Goal: Task Accomplishment & Management: Use online tool/utility

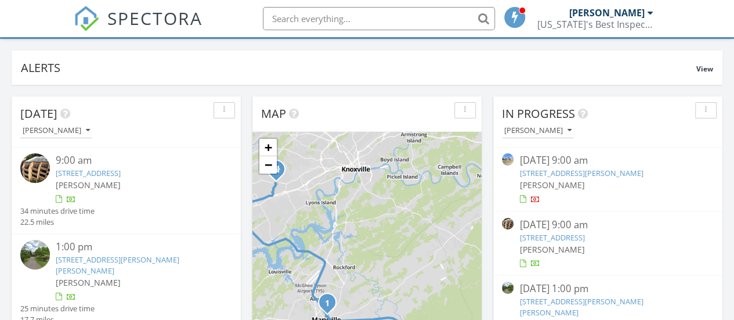
scroll to position [163, 0]
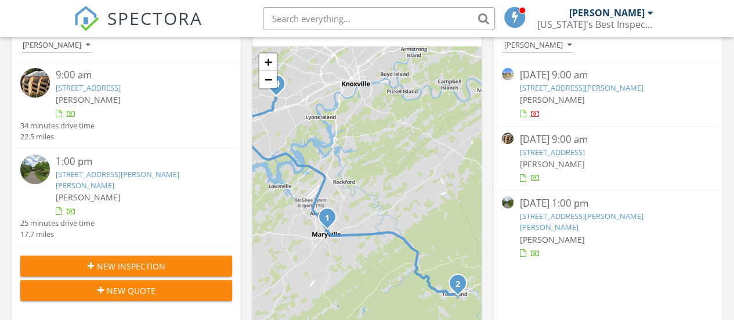
click at [121, 89] on link "418 Olympia Dr, Maryville, TN 37804" at bounding box center [88, 87] width 65 height 10
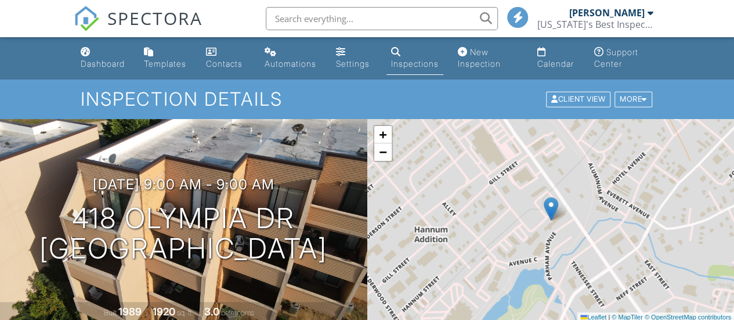
scroll to position [327, 0]
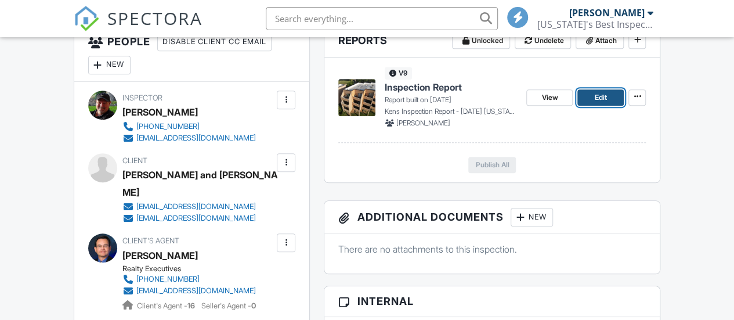
click at [596, 95] on span "Edit" at bounding box center [600, 98] width 12 height 12
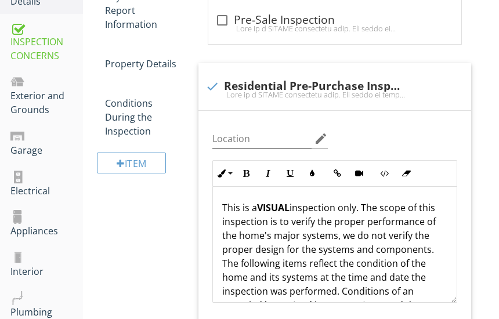
scroll to position [240, 0]
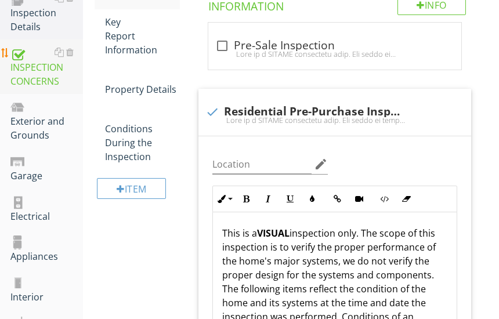
click at [24, 79] on div "INSPECTION CONCERNS" at bounding box center [46, 66] width 72 height 43
type textarea "<p>This inspection complies with the code of ethics and standards of practice a…"
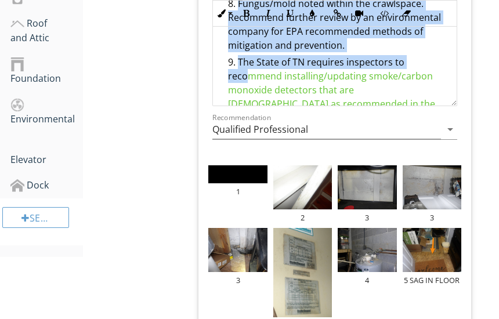
scroll to position [757, 0]
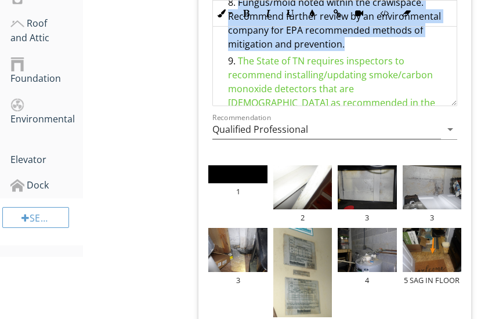
drag, startPoint x: 238, startPoint y: 55, endPoint x: 368, endPoint y: 74, distance: 130.7
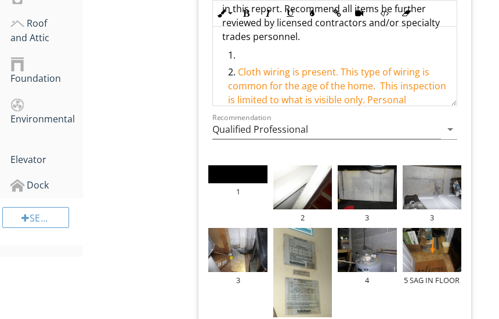
scroll to position [521, 0]
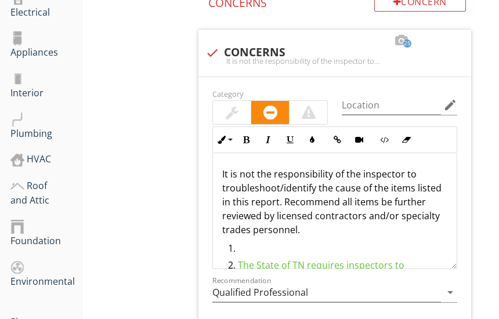
scroll to position [460, 0]
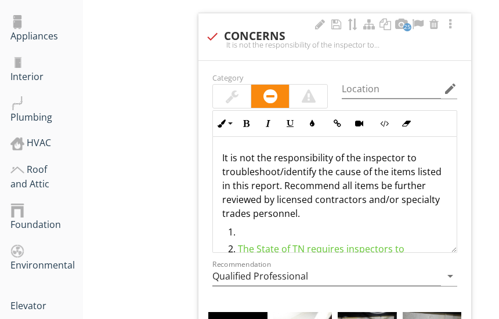
click at [314, 95] on div at bounding box center [309, 96] width 14 height 14
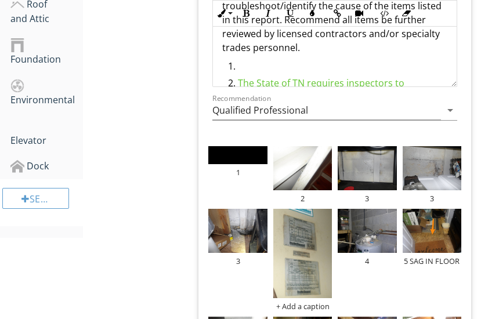
scroll to position [615, 0]
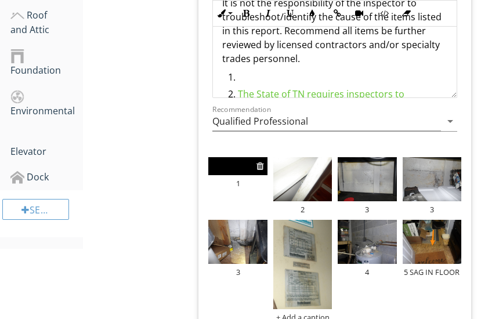
click at [256, 165] on div at bounding box center [260, 165] width 8 height 9
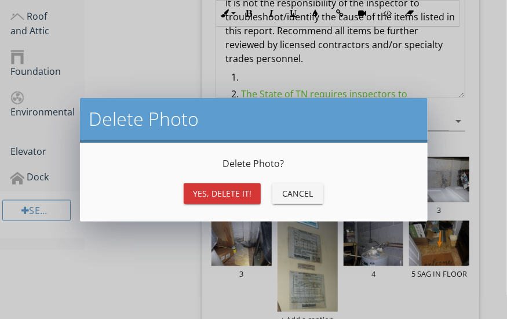
click at [230, 195] on div "Yes, Delete it!" at bounding box center [222, 193] width 59 height 12
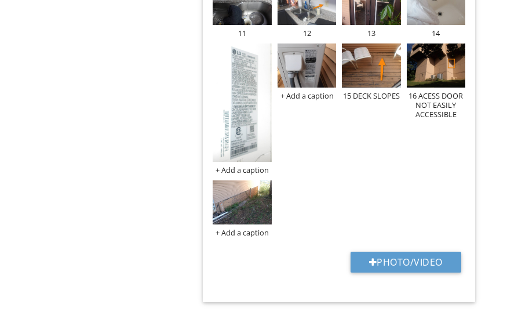
scroll to position [1102, 0]
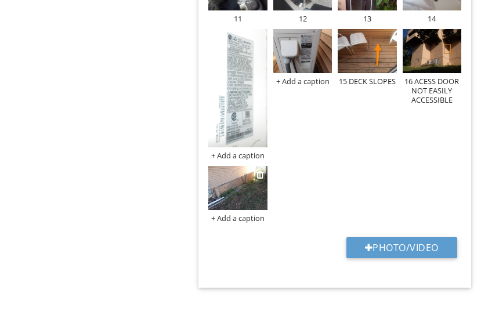
click at [233, 217] on div "+ Add a caption" at bounding box center [237, 217] width 59 height 9
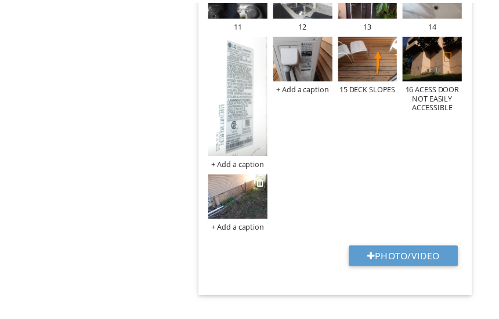
scroll to position [0, 0]
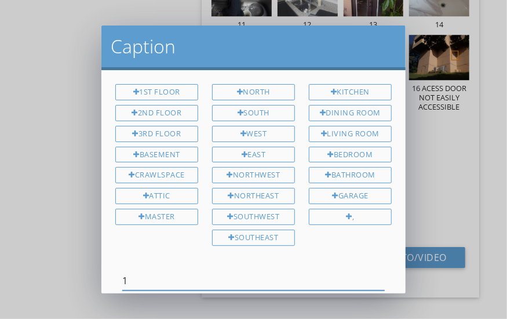
type input "1"
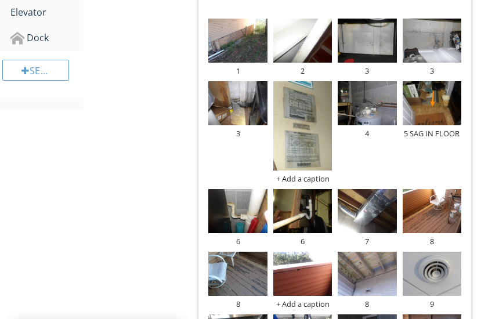
scroll to position [782, 0]
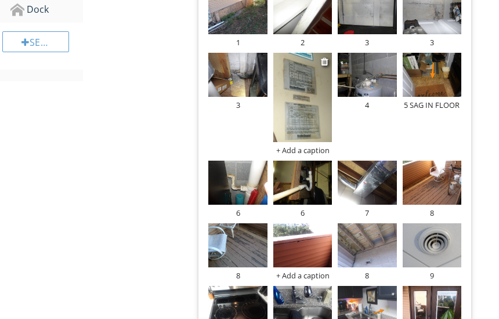
click at [317, 115] on img at bounding box center [302, 97] width 59 height 89
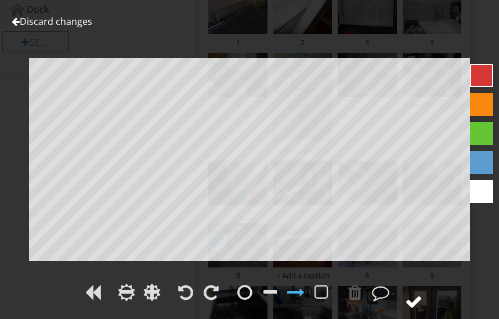
click at [416, 300] on div at bounding box center [413, 301] width 17 height 17
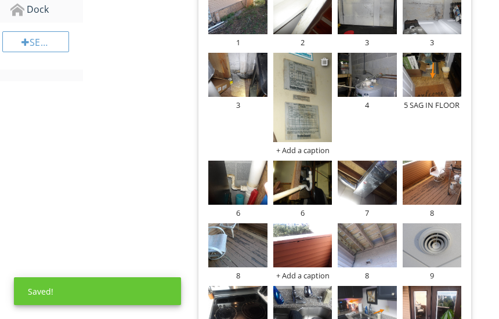
click at [324, 57] on div at bounding box center [325, 61] width 8 height 9
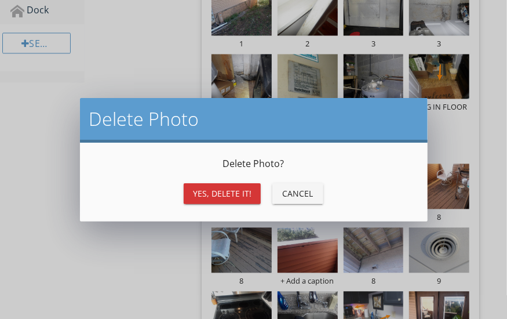
click at [235, 195] on div "Yes, Delete it!" at bounding box center [222, 193] width 59 height 12
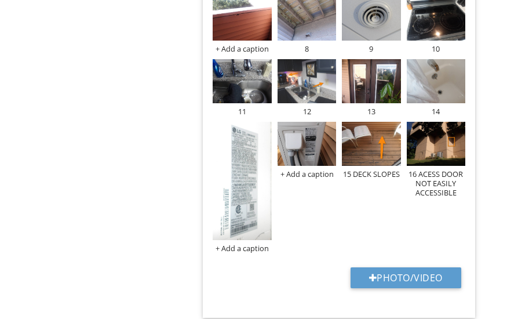
scroll to position [974, 0]
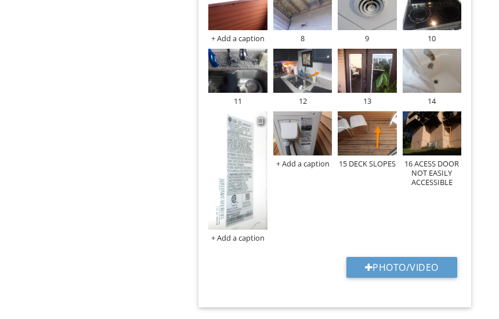
click at [260, 119] on div at bounding box center [260, 119] width 8 height 9
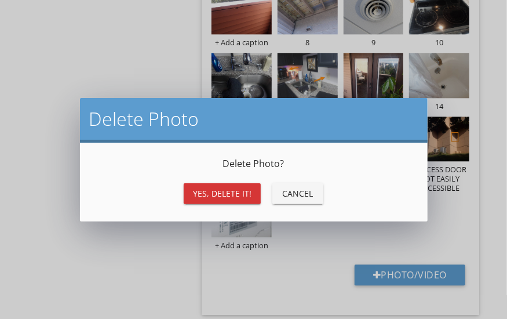
click at [220, 190] on div "Yes, Delete it!" at bounding box center [222, 193] width 59 height 12
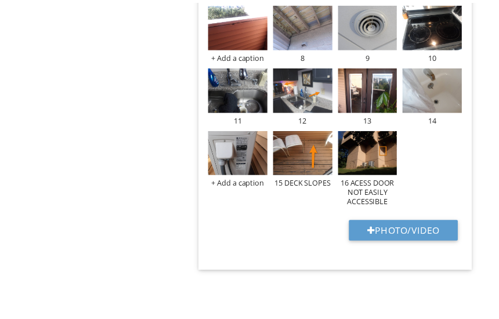
scroll to position [953, 0]
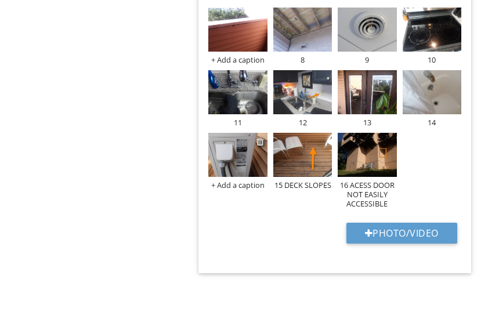
click at [260, 141] on div at bounding box center [260, 141] width 8 height 9
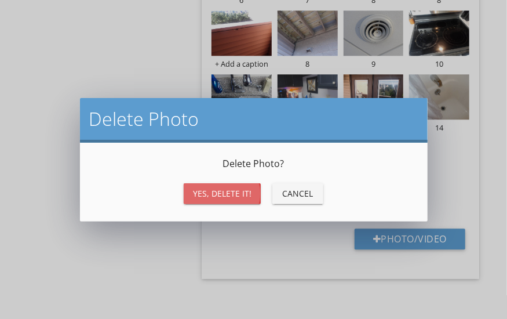
click at [233, 191] on div "Yes, Delete it!" at bounding box center [222, 193] width 59 height 12
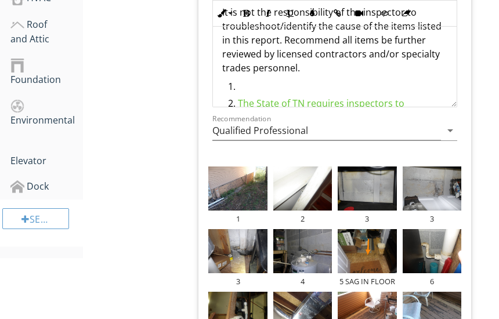
scroll to position [579, 0]
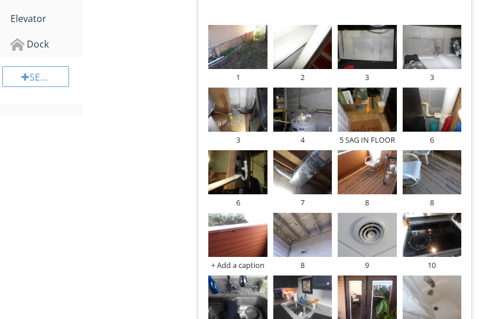
scroll to position [756, 0]
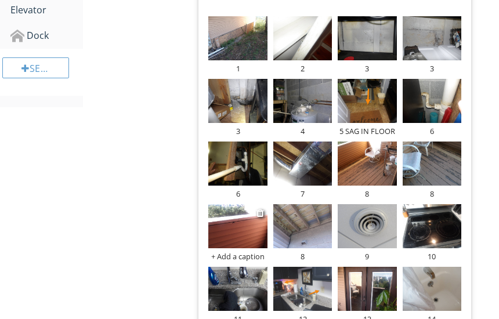
click at [227, 255] on div "+ Add a caption" at bounding box center [237, 256] width 59 height 9
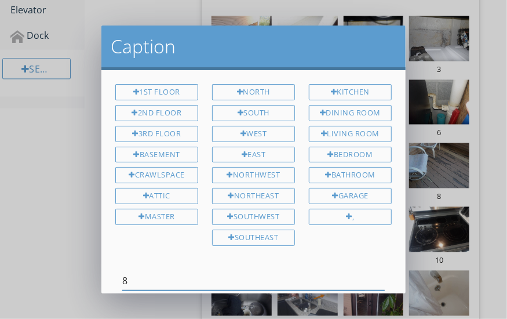
type input "8"
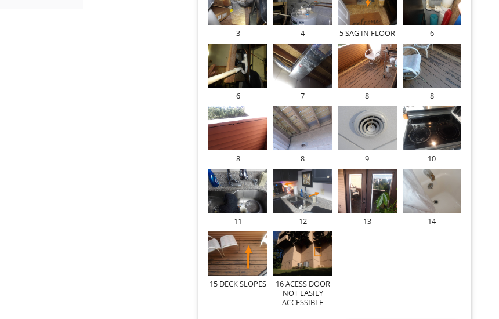
scroll to position [856, 0]
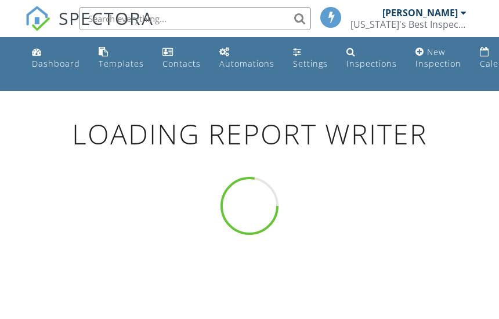
scroll to position [91, 0]
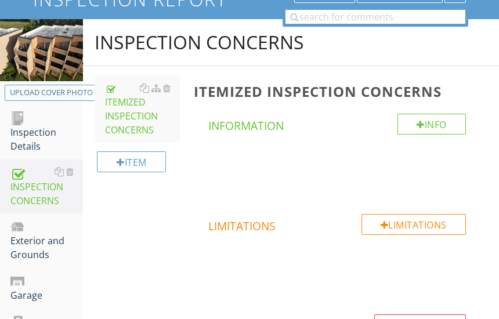
scroll to position [139, 0]
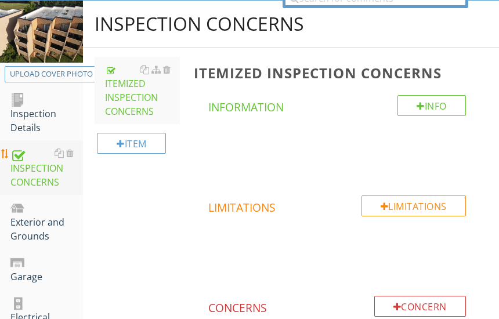
click at [37, 169] on div "INSPECTION CONCERNS" at bounding box center [46, 167] width 72 height 43
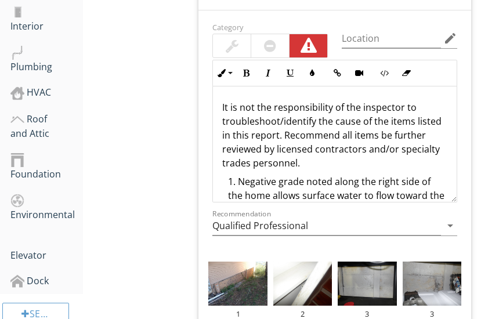
scroll to position [513, 0]
